Goal: Obtain resource: Download file/media

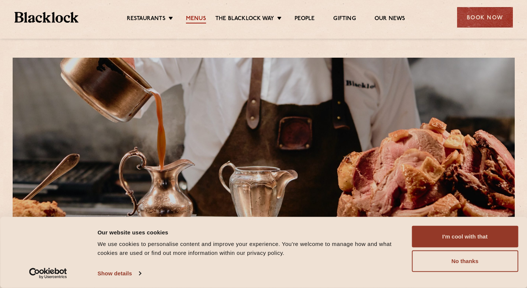
click at [196, 17] on link "Menus" at bounding box center [196, 19] width 20 height 8
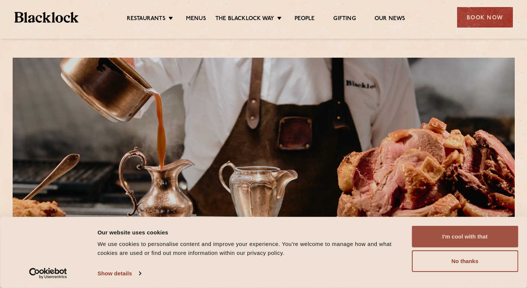
click at [486, 242] on button "I'm cool with that" at bounding box center [465, 237] width 106 height 22
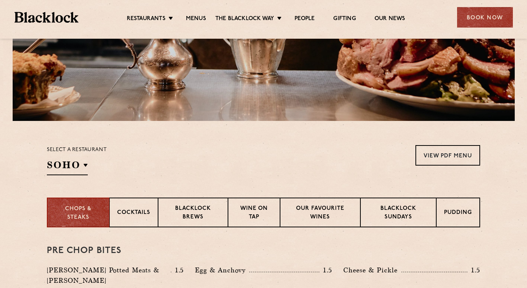
scroll to position [146, 0]
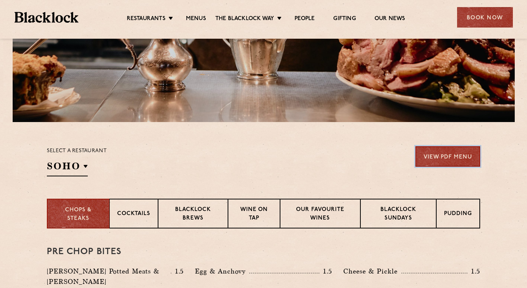
click at [462, 153] on link "View PDF Menu" at bounding box center [447, 156] width 65 height 20
